Goal: Task Accomplishment & Management: Manage account settings

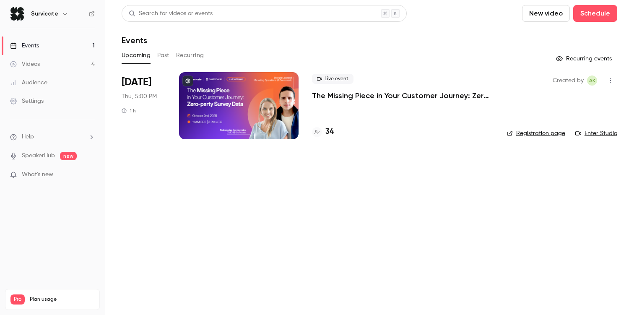
click at [369, 94] on p "The Missing Piece in Your Customer Journey: Zero-party Survey Data" at bounding box center [403, 96] width 182 height 10
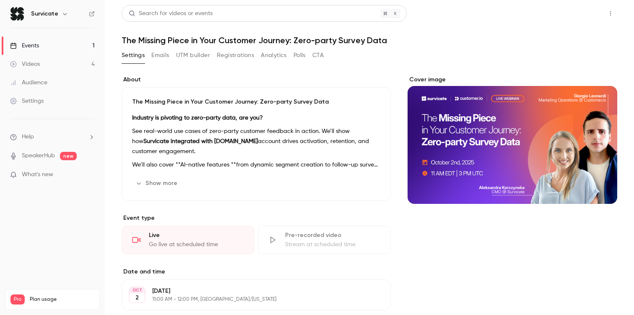
click at [584, 11] on button "Share" at bounding box center [580, 13] width 33 height 17
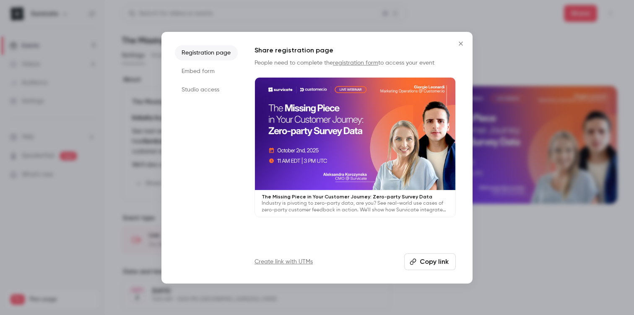
click at [201, 92] on li "Studio access" at bounding box center [206, 89] width 63 height 15
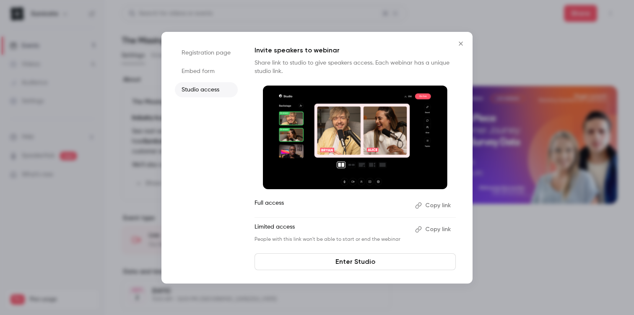
click at [425, 229] on button "Copy link" at bounding box center [434, 229] width 44 height 13
click at [460, 44] on icon "Close" at bounding box center [461, 44] width 4 height 4
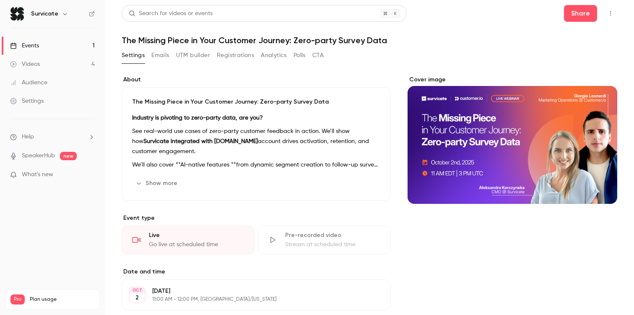
click at [609, 16] on icon "button" at bounding box center [610, 13] width 7 height 6
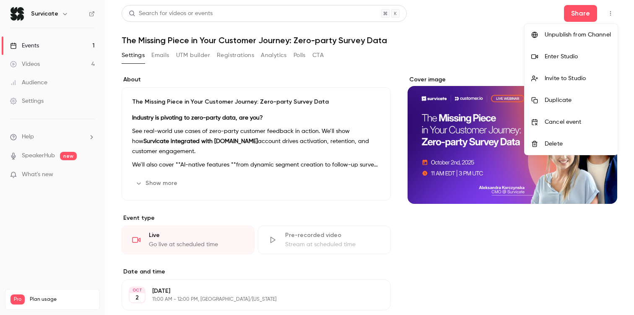
click at [553, 77] on div "Invite to Studio" at bounding box center [578, 78] width 66 height 8
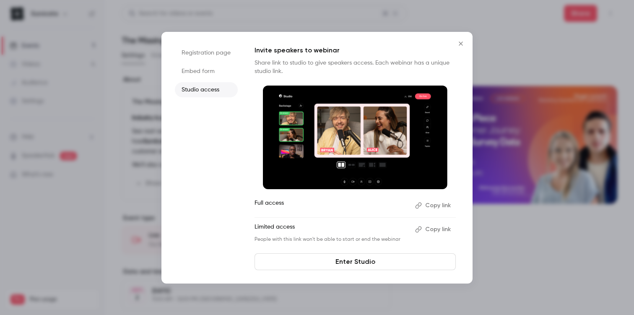
click at [463, 42] on icon "Close" at bounding box center [461, 43] width 10 height 7
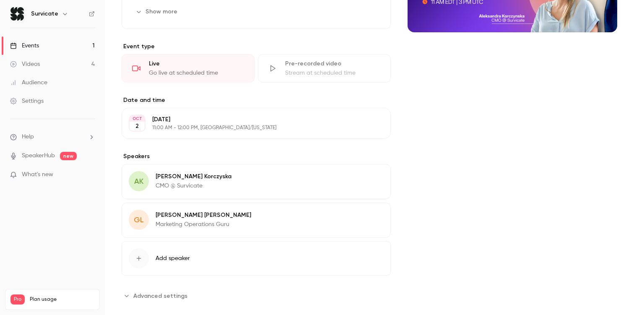
scroll to position [184, 0]
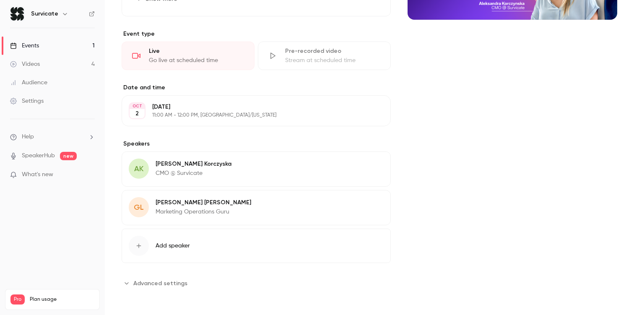
click at [147, 281] on span "Advanced settings" at bounding box center [160, 283] width 54 height 9
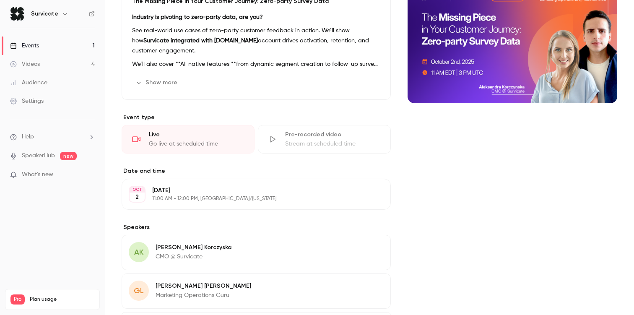
scroll to position [0, 0]
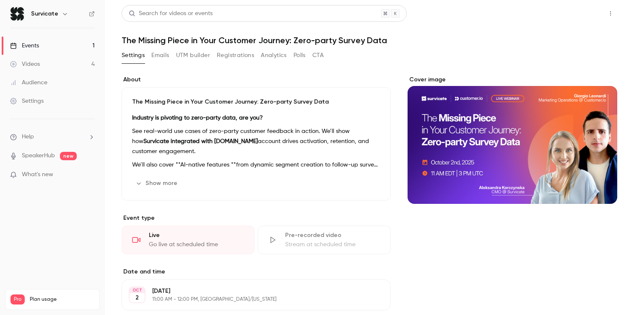
click at [591, 11] on button "Share" at bounding box center [580, 13] width 33 height 17
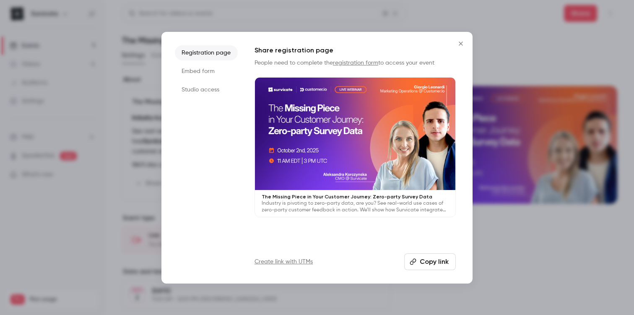
click at [577, 26] on div at bounding box center [317, 157] width 634 height 315
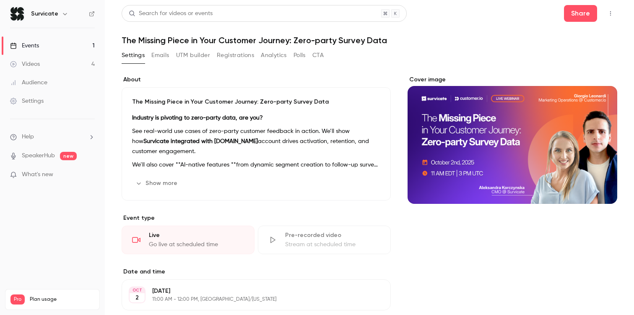
click at [609, 13] on icon "button" at bounding box center [610, 13] width 7 height 6
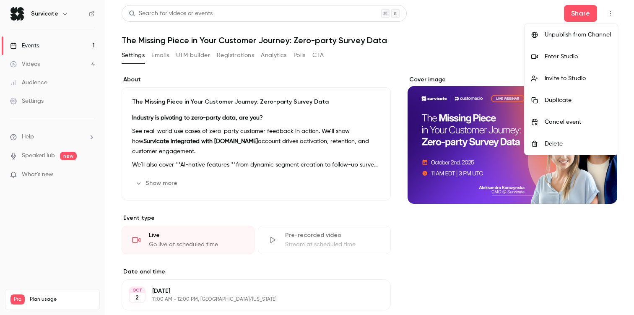
click at [555, 64] on li "Enter Studio" at bounding box center [571, 57] width 93 height 22
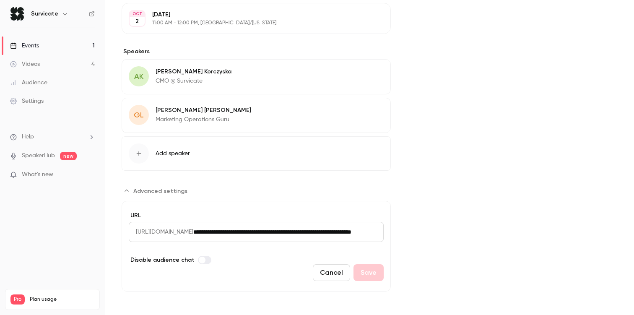
scroll to position [278, 0]
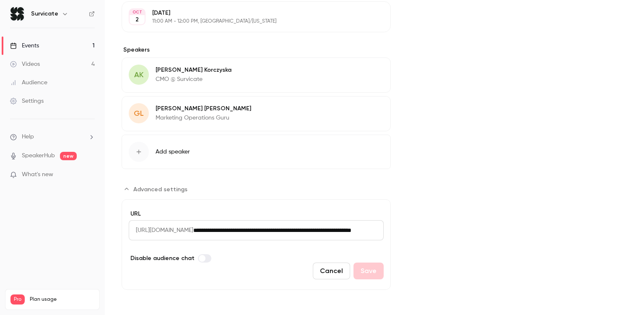
click at [143, 114] on span "GL" at bounding box center [139, 113] width 10 height 11
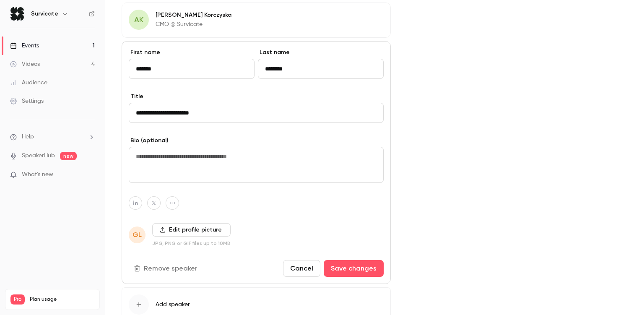
scroll to position [339, 0]
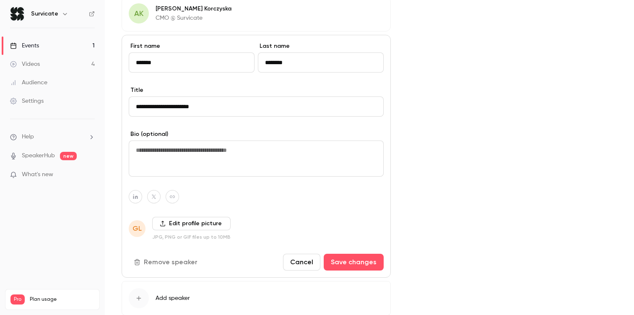
click at [190, 221] on label "Edit profile picture" at bounding box center [191, 223] width 78 height 13
click at [0, 0] on input "Edit profile picture" at bounding box center [0, 0] width 0 height 0
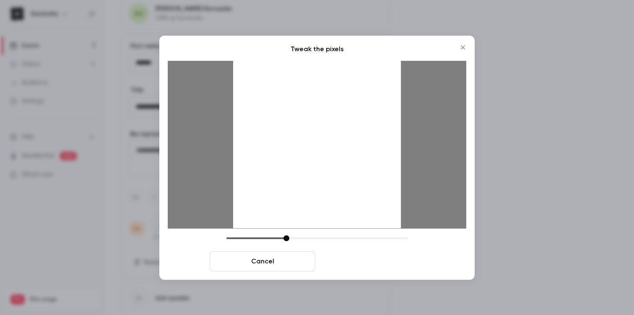
click at [359, 258] on button "Crop and save" at bounding box center [372, 261] width 106 height 20
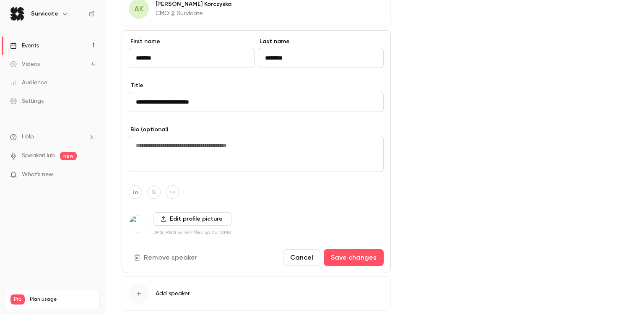
scroll to position [345, 0]
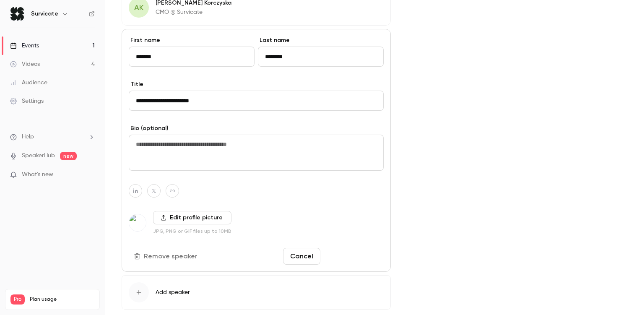
click at [370, 258] on button "Save changes" at bounding box center [354, 256] width 60 height 17
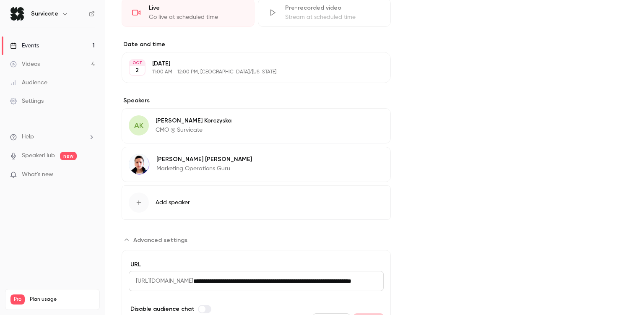
scroll to position [226, 0]
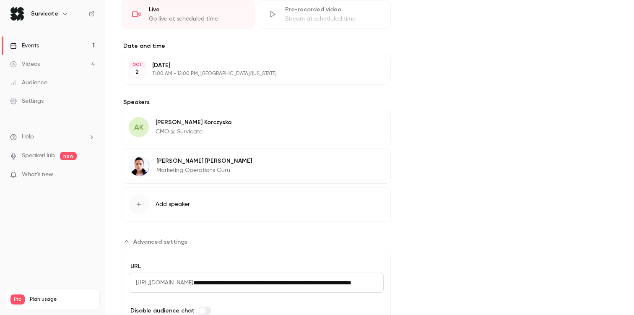
click at [365, 122] on button "Edit" at bounding box center [368, 123] width 31 height 13
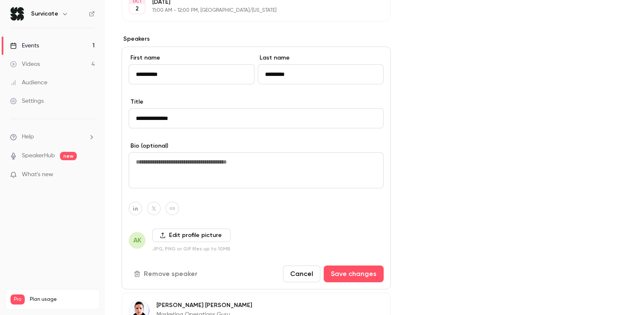
scroll to position [296, 0]
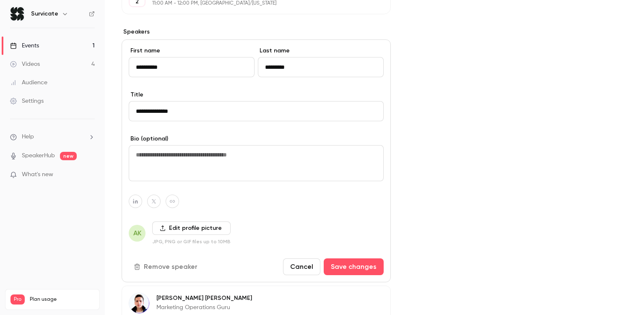
click at [199, 226] on label "Edit profile picture" at bounding box center [191, 227] width 78 height 13
click at [0, 0] on input "Edit profile picture" at bounding box center [0, 0] width 0 height 0
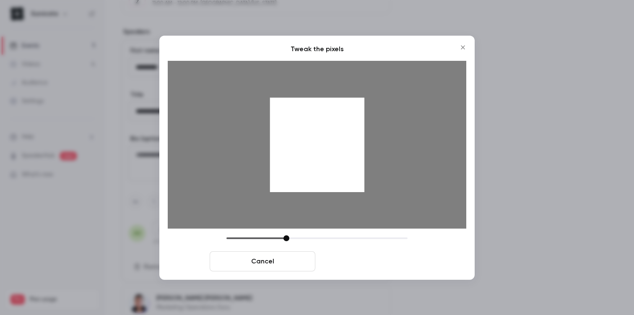
click at [338, 263] on button "Crop and save" at bounding box center [372, 261] width 106 height 20
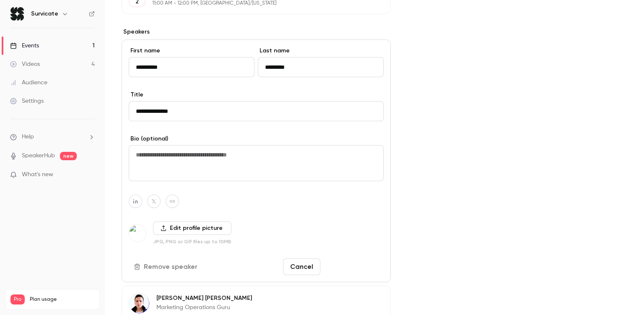
click at [350, 270] on button "Save changes" at bounding box center [354, 266] width 60 height 17
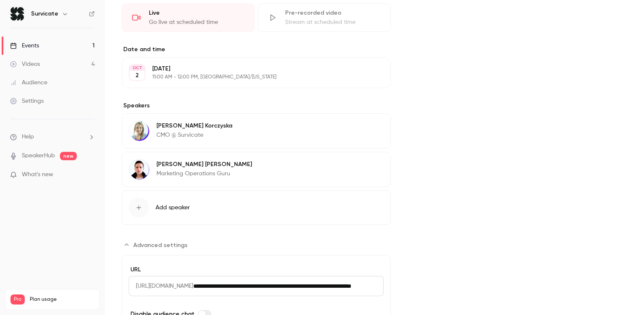
scroll to position [216, 0]
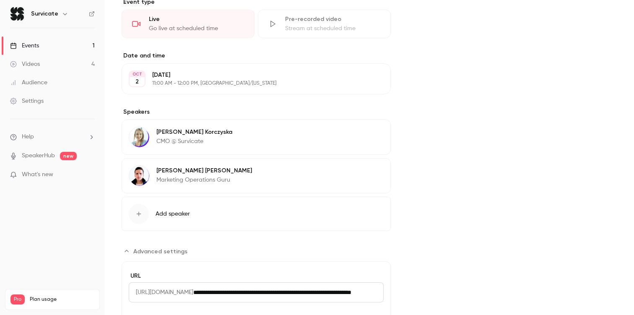
click at [138, 145] on img at bounding box center [139, 137] width 20 height 20
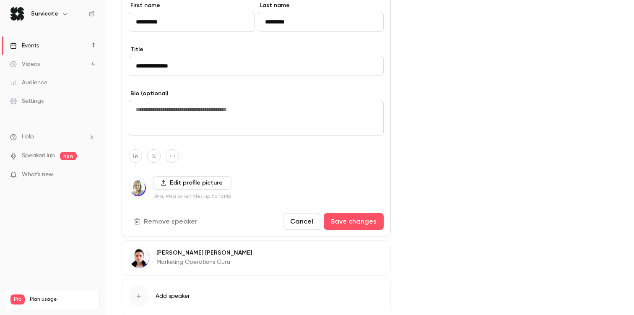
scroll to position [373, 0]
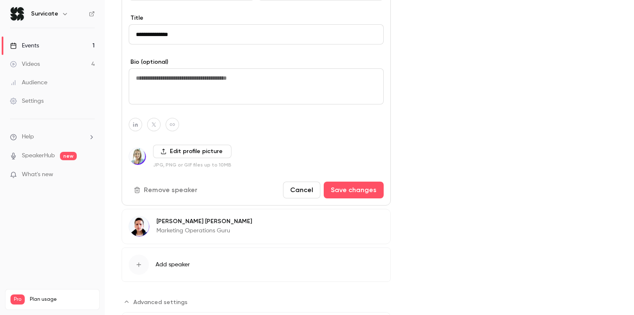
click at [210, 152] on label "Edit profile picture" at bounding box center [192, 151] width 78 height 13
click at [0, 0] on input "Edit profile picture" at bounding box center [0, 0] width 0 height 0
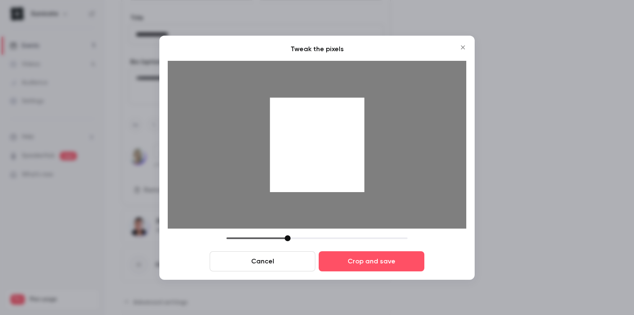
drag, startPoint x: 289, startPoint y: 237, endPoint x: 288, endPoint y: 231, distance: 6.5
click at [288, 231] on div "Tweak the pixels Cancel Crop and save" at bounding box center [317, 157] width 299 height 227
drag, startPoint x: 341, startPoint y: 143, endPoint x: 320, endPoint y: 133, distance: 23.7
click at [320, 133] on div at bounding box center [317, 144] width 94 height 94
click at [271, 265] on button "Cancel" at bounding box center [263, 261] width 106 height 20
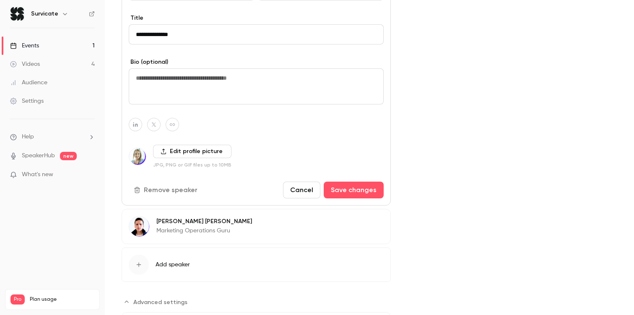
click at [180, 222] on p "[PERSON_NAME]" at bounding box center [204, 221] width 96 height 8
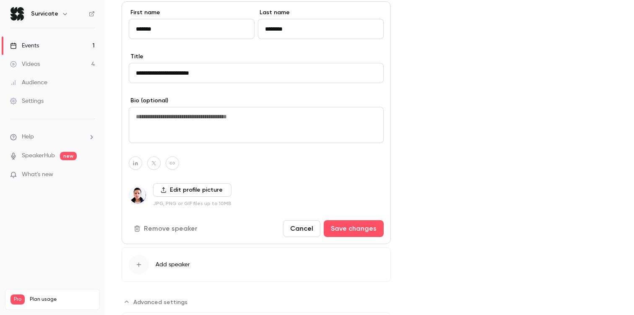
click at [209, 188] on label "Edit profile picture" at bounding box center [192, 189] width 78 height 13
click at [0, 0] on input "Edit profile picture" at bounding box center [0, 0] width 0 height 0
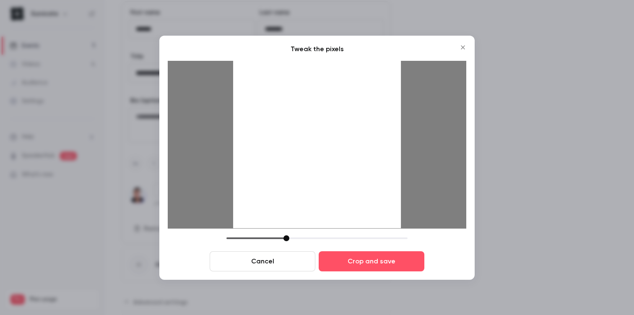
click at [462, 46] on icon "Close" at bounding box center [463, 47] width 10 height 7
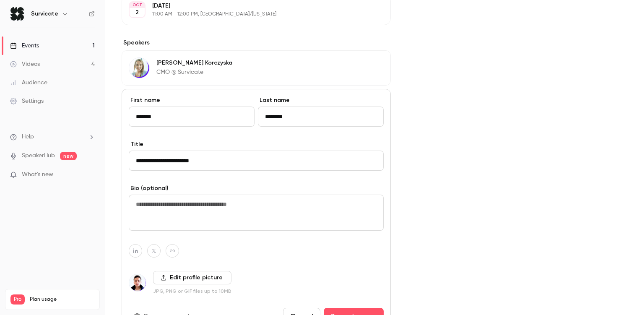
scroll to position [285, 0]
click at [185, 62] on p "[PERSON_NAME]" at bounding box center [194, 63] width 76 height 8
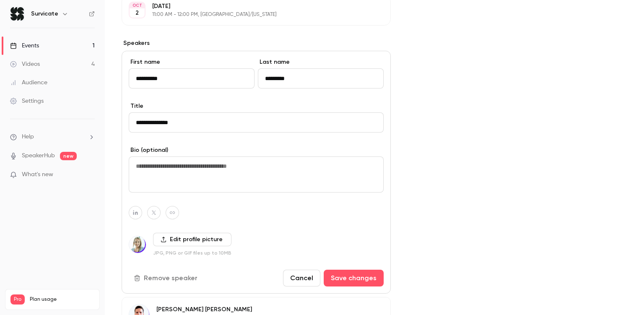
click at [191, 238] on label "Edit profile picture" at bounding box center [192, 239] width 78 height 13
click at [0, 0] on input "Edit profile picture" at bounding box center [0, 0] width 0 height 0
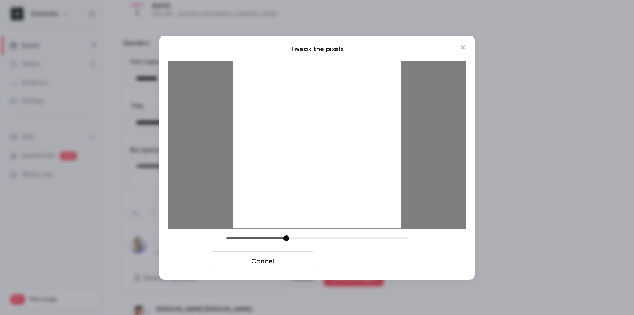
click at [378, 269] on button "Crop and save" at bounding box center [372, 261] width 106 height 20
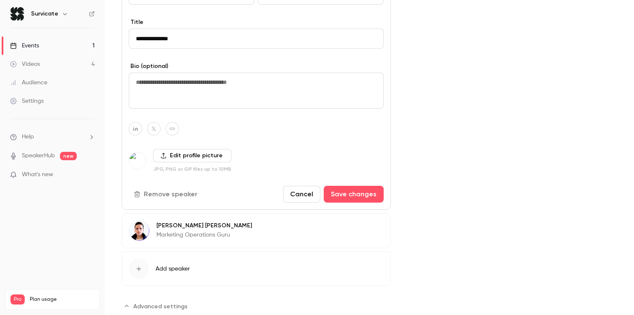
scroll to position [391, 0]
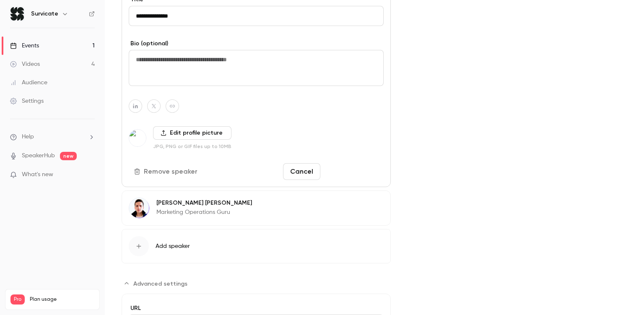
click at [354, 177] on button "Save changes" at bounding box center [354, 171] width 60 height 17
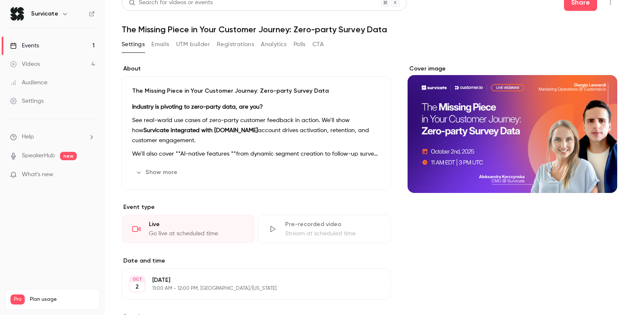
scroll to position [0, 0]
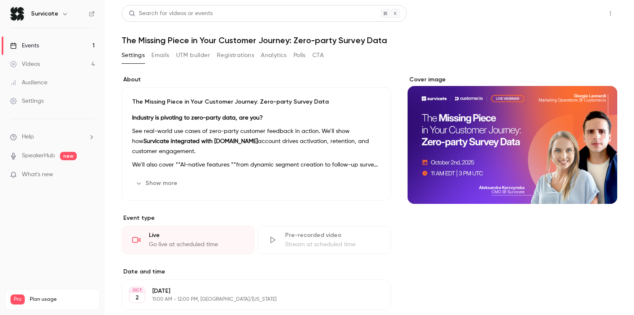
click at [574, 16] on button "Share" at bounding box center [580, 13] width 33 height 17
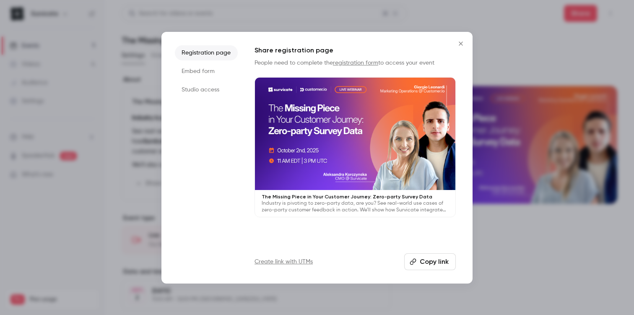
click at [211, 86] on li "Studio access" at bounding box center [206, 89] width 63 height 15
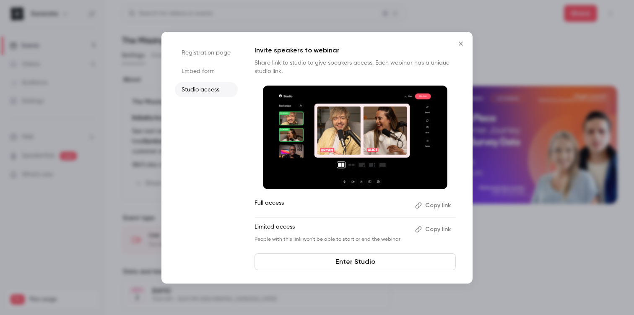
click at [445, 231] on button "Copy link" at bounding box center [434, 229] width 44 height 13
click at [460, 44] on icon "Close" at bounding box center [461, 44] width 4 height 4
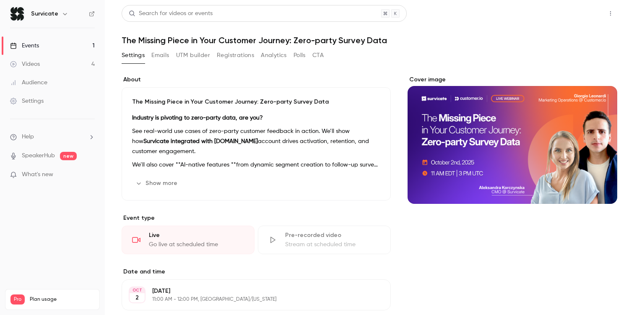
click at [578, 12] on button "Share" at bounding box center [580, 13] width 33 height 17
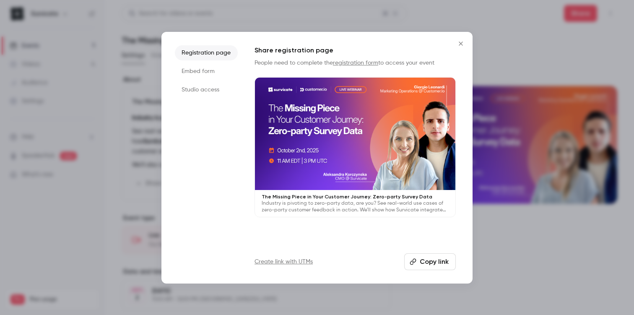
click at [521, 76] on div at bounding box center [317, 157] width 634 height 315
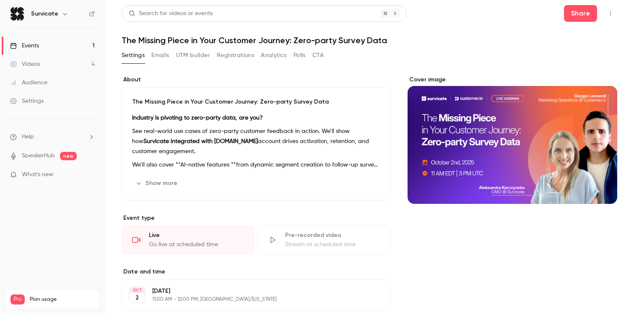
click at [607, 15] on icon "button" at bounding box center [610, 13] width 7 height 6
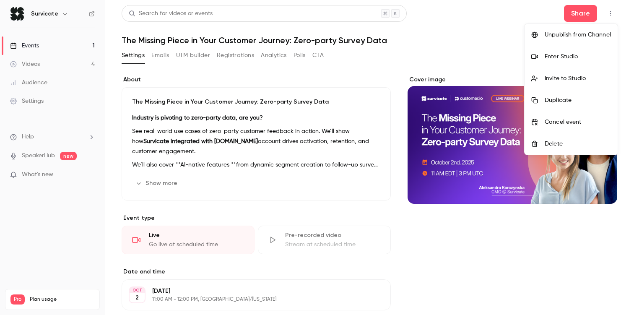
click at [555, 55] on div "Enter Studio" at bounding box center [578, 56] width 66 height 8
